Goal: Task Accomplishment & Management: Manage account settings

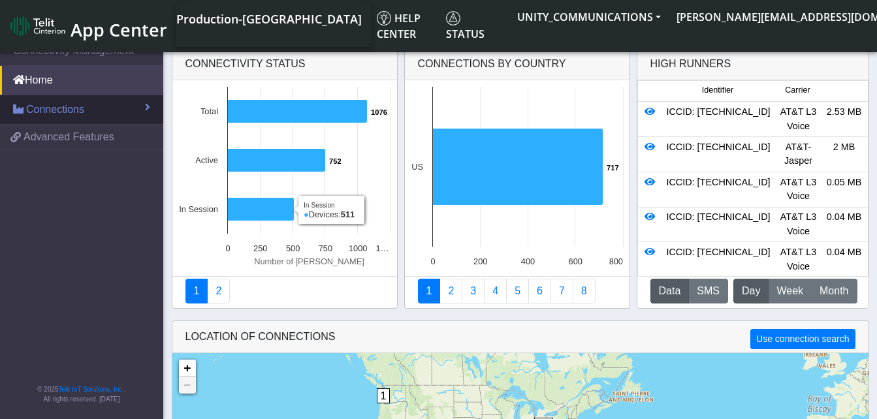
click at [67, 108] on span "Connections" at bounding box center [55, 110] width 58 height 16
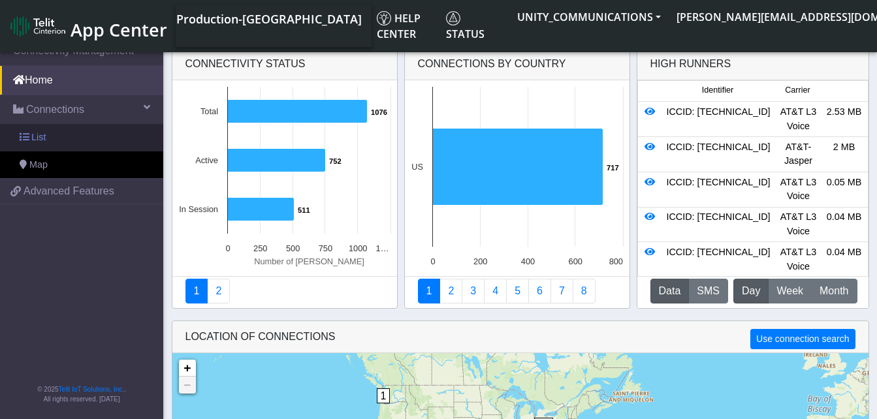
click at [63, 140] on link "List" at bounding box center [81, 137] width 163 height 27
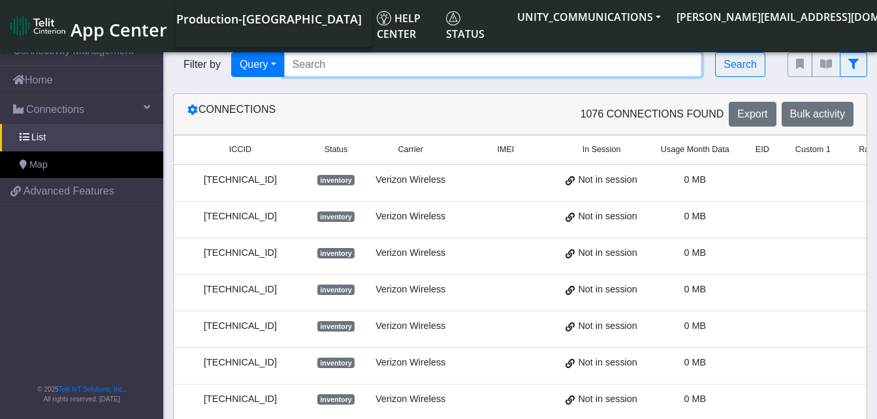
click at [324, 64] on input "Search..." at bounding box center [493, 64] width 418 height 25
paste input "89014104273663150079"
type input "89014104273663150079"
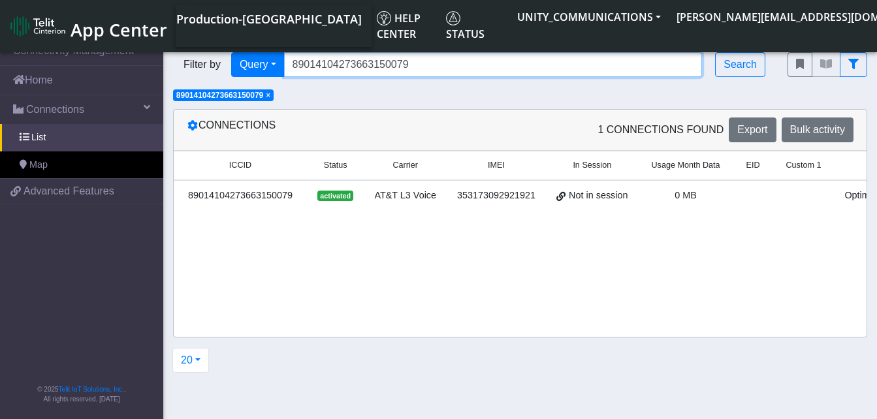
scroll to position [0, 250]
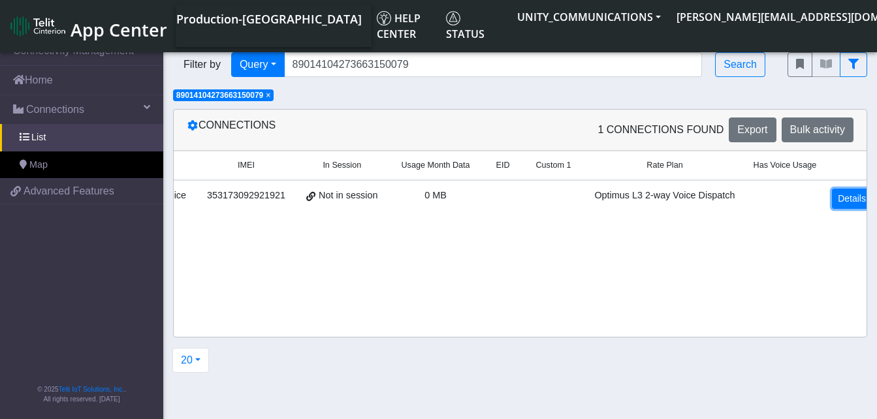
click at [832, 200] on link "Details" at bounding box center [852, 199] width 40 height 20
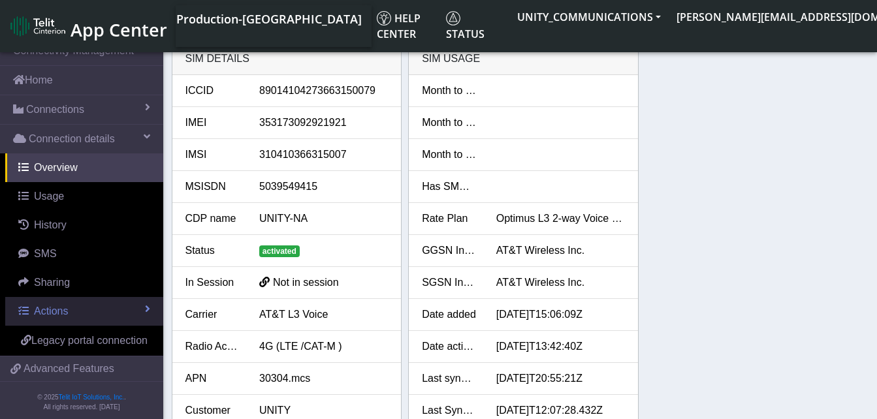
click at [76, 308] on link "Actions" at bounding box center [84, 311] width 158 height 29
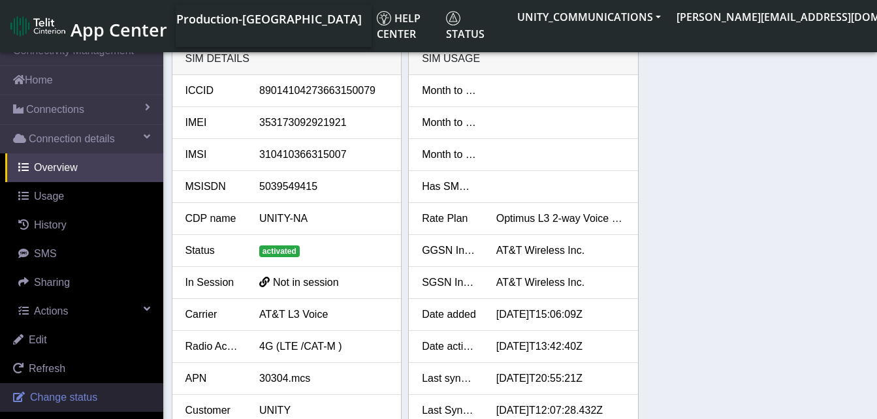
click at [66, 396] on span "Change status" at bounding box center [63, 397] width 67 height 11
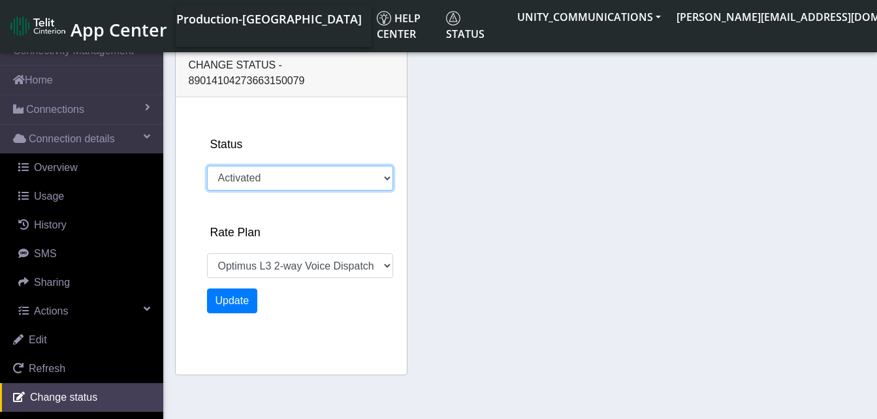
click at [274, 166] on select "Activated Deactivated" at bounding box center [300, 178] width 186 height 25
select select "525: 18646"
select select "deactivated"
click at [207, 166] on select "Activated Deactivated" at bounding box center [300, 178] width 186 height 25
select select "811: 18646"
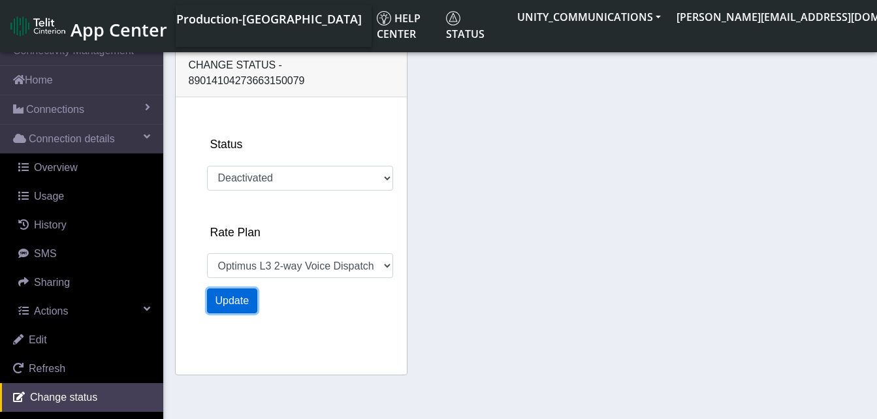
click at [246, 289] on button "Update" at bounding box center [232, 301] width 51 height 25
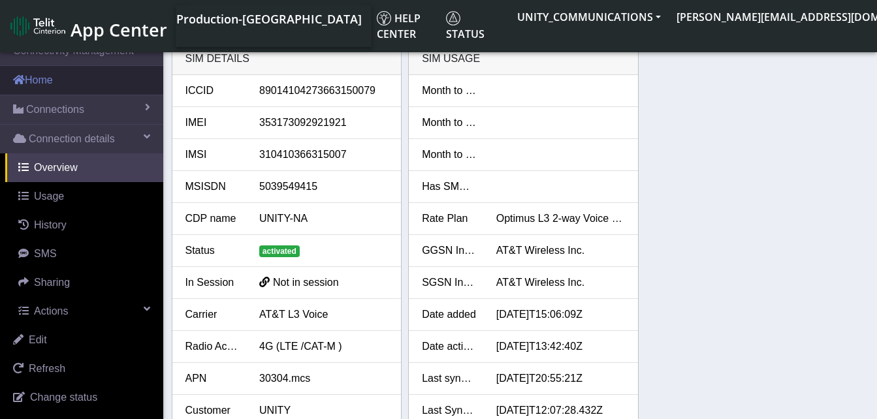
click at [53, 79] on link "Home" at bounding box center [81, 80] width 163 height 29
